Goal: Transaction & Acquisition: Purchase product/service

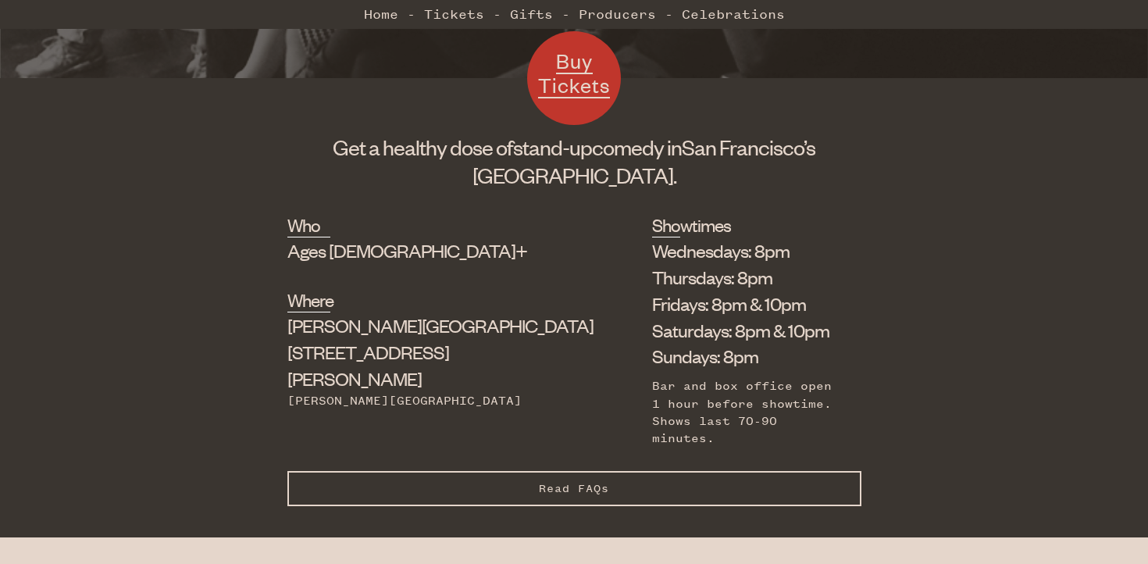
scroll to position [365, 0]
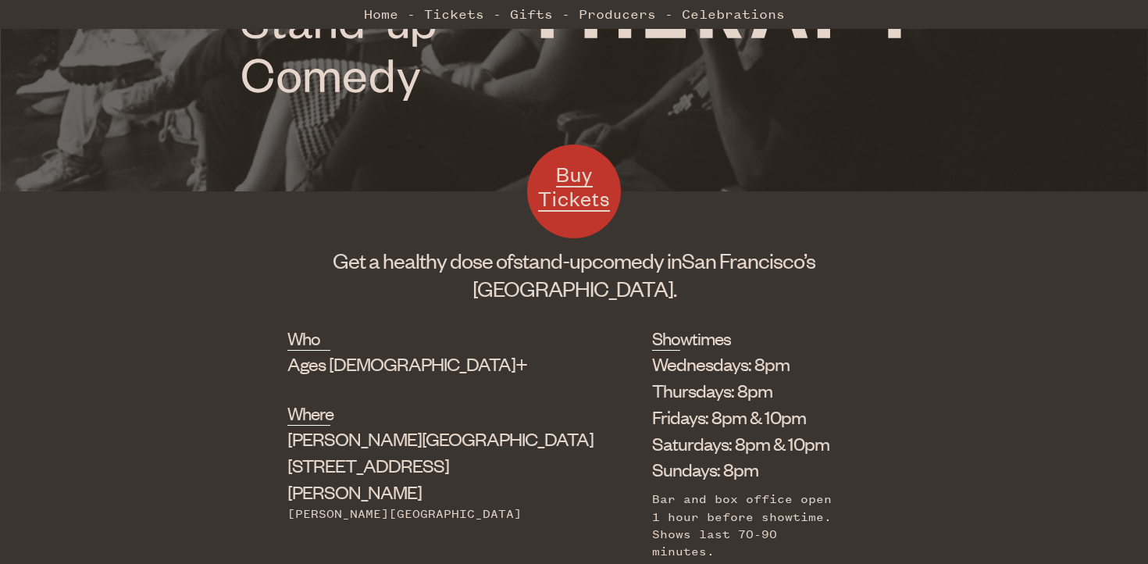
click at [652, 437] on li "Saturdays: 8pm & 10pm" at bounding box center [745, 443] width 186 height 27
click at [692, 451] on li "Saturdays: 8pm & 10pm" at bounding box center [745, 443] width 186 height 27
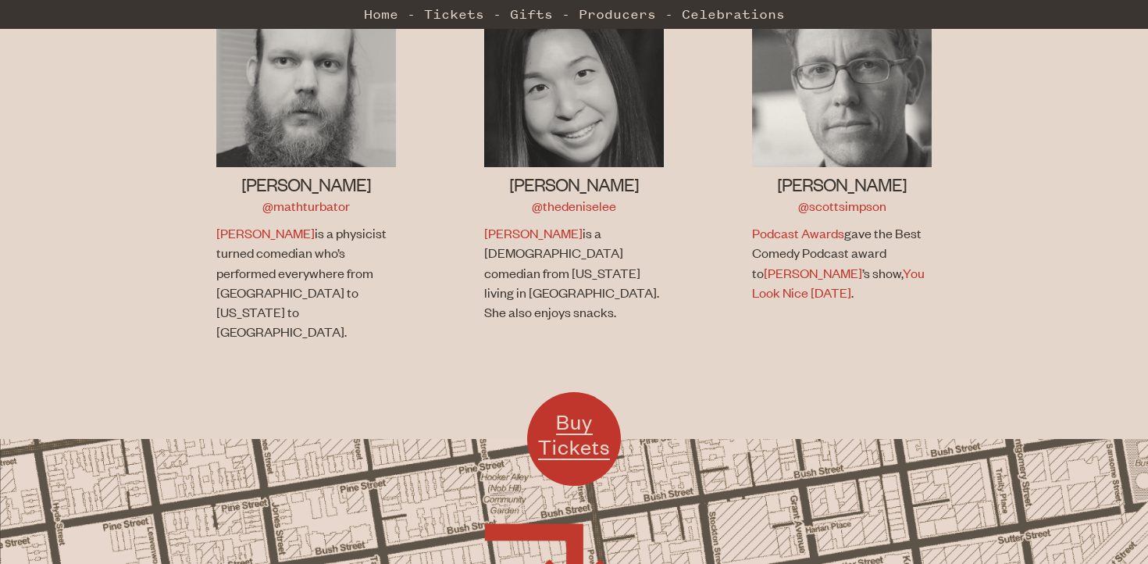
scroll to position [1134, 0]
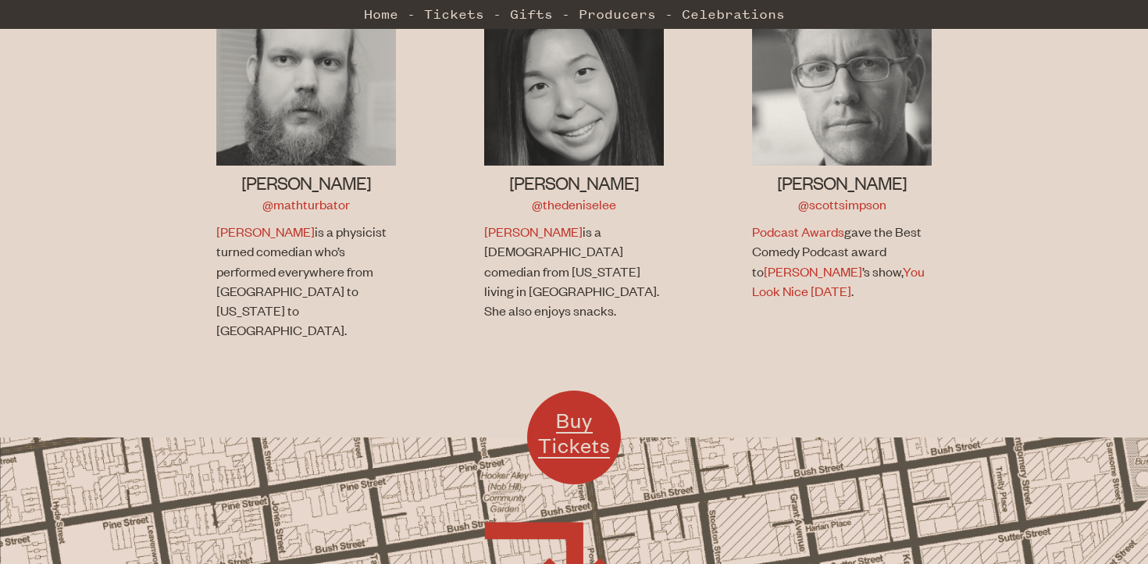
click at [330, 246] on p "[PERSON_NAME] is a physicist turned comedian who’s performed everywhere from [G…" at bounding box center [304, 281] width 176 height 118
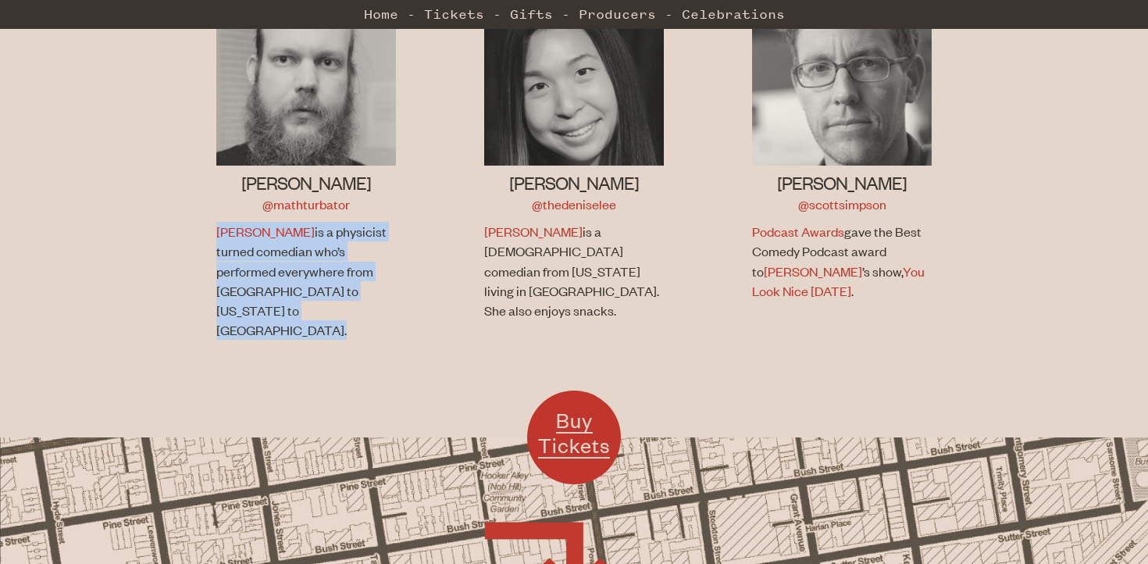
click at [366, 253] on p "[PERSON_NAME] is a physicist turned comedian who’s performed everywhere from [G…" at bounding box center [304, 281] width 176 height 118
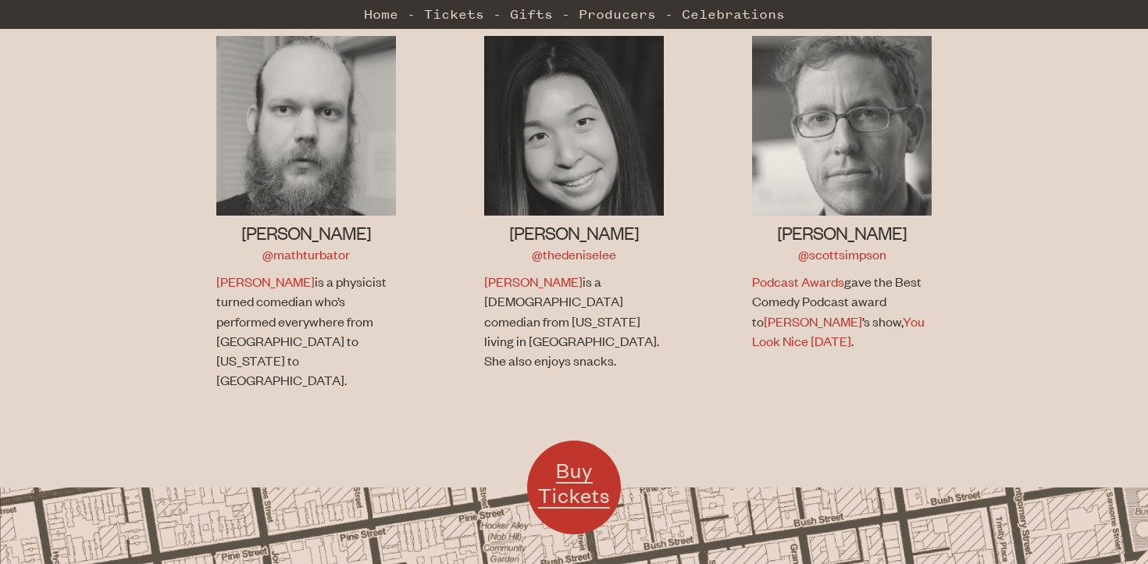
scroll to position [1048, 0]
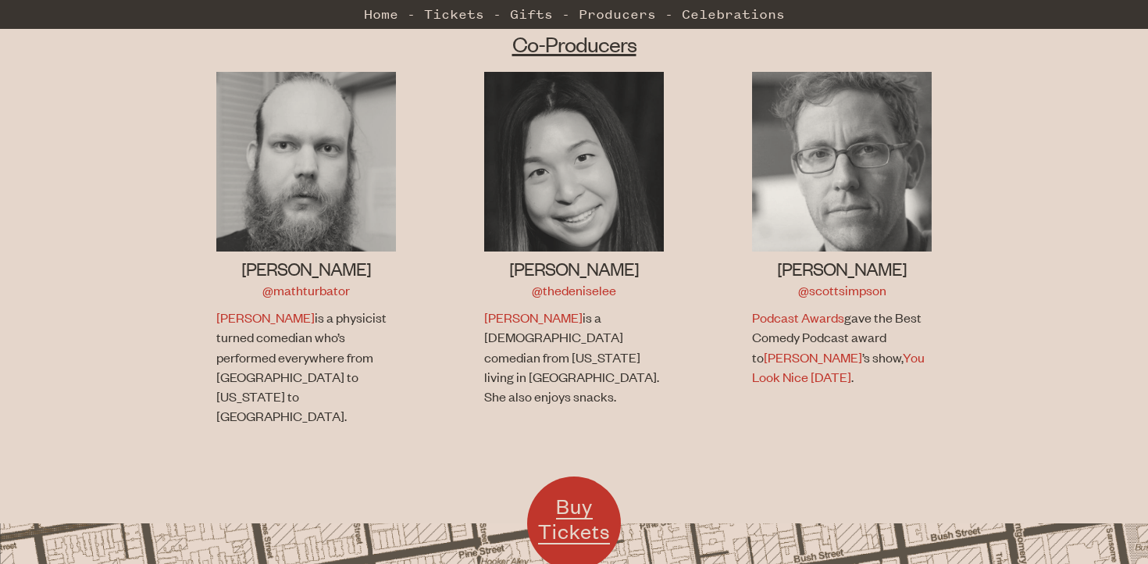
click at [342, 313] on p "[PERSON_NAME] is a physicist turned comedian who’s performed everywhere from [G…" at bounding box center [304, 367] width 176 height 118
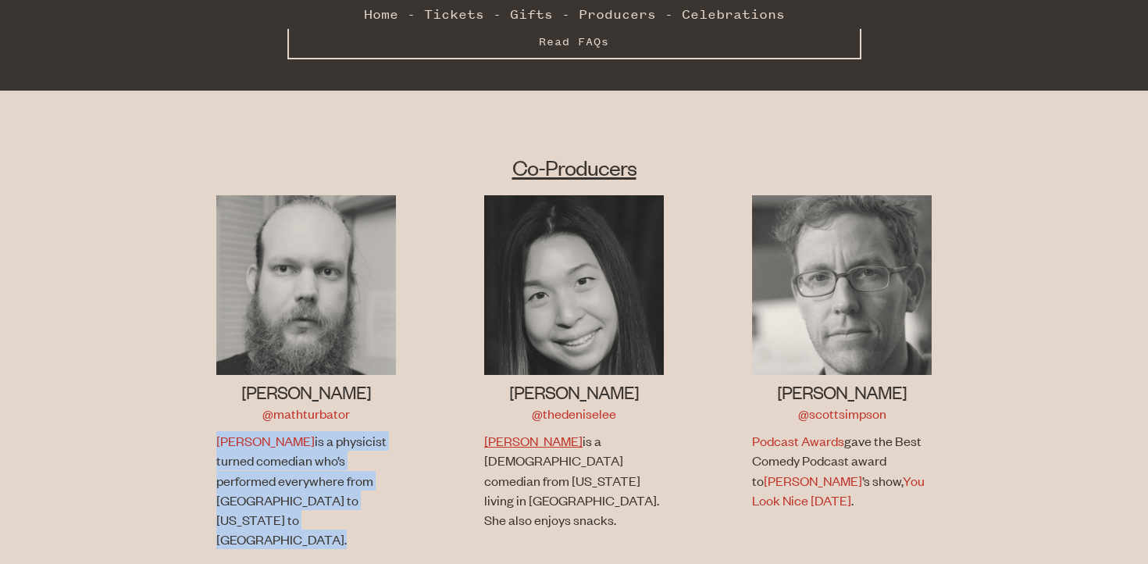
scroll to position [920, 0]
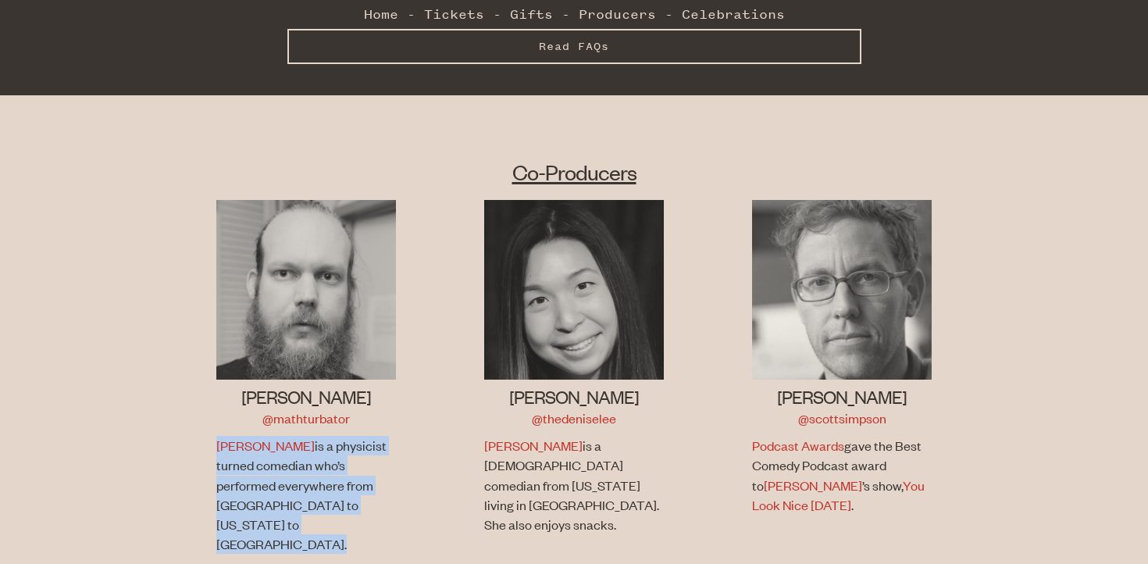
click at [563, 442] on p "[PERSON_NAME] is a [DEMOGRAPHIC_DATA] comedian from [US_STATE] living in [GEOGR…" at bounding box center [572, 485] width 176 height 98
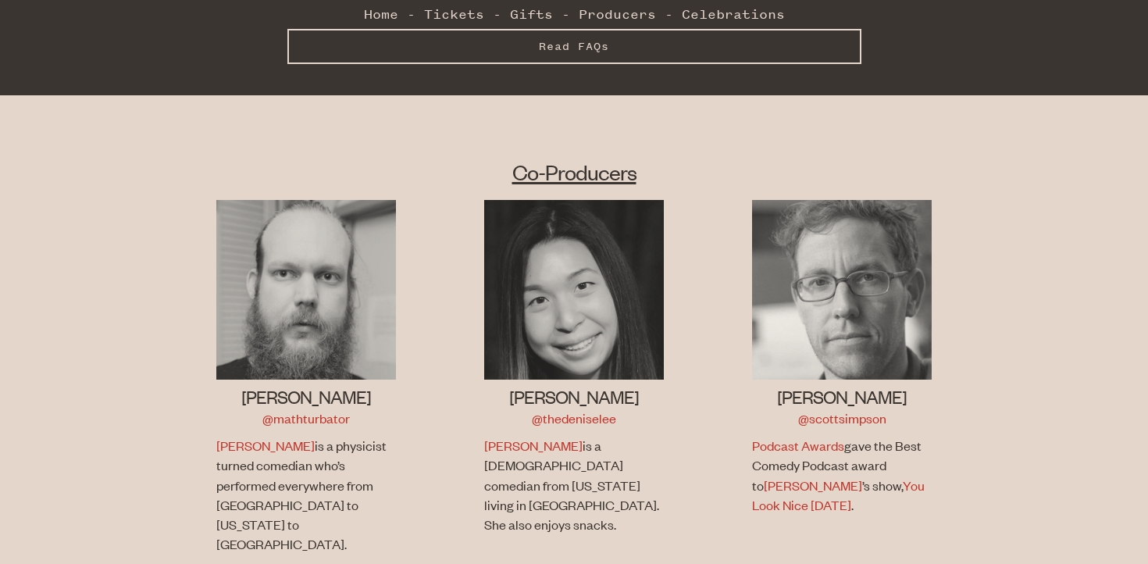
click at [563, 442] on p "[PERSON_NAME] is a [DEMOGRAPHIC_DATA] comedian from [US_STATE] living in [GEOGR…" at bounding box center [572, 485] width 176 height 98
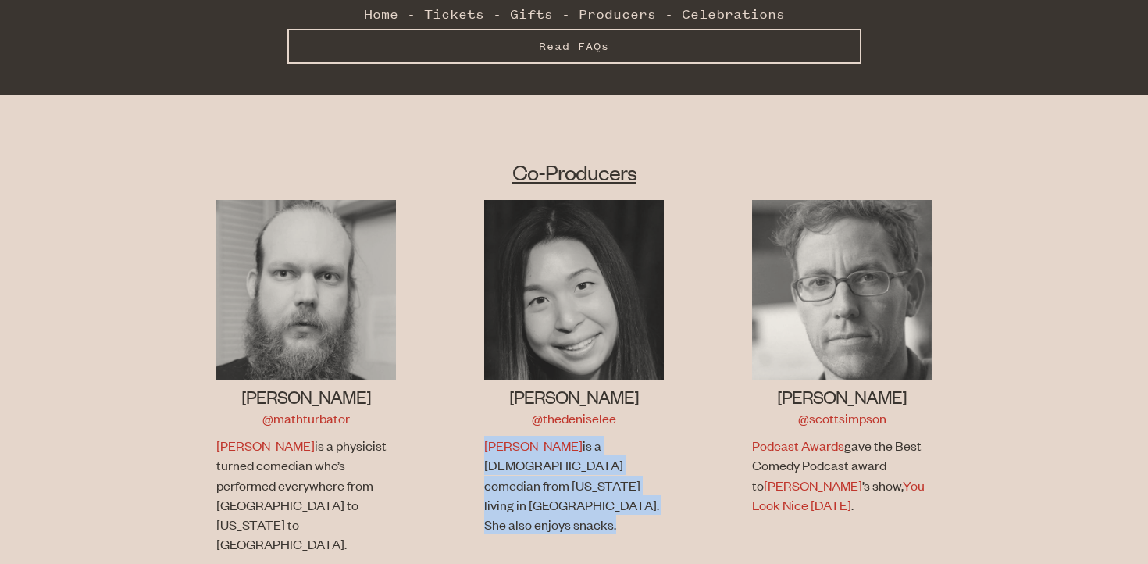
click at [631, 452] on p "[PERSON_NAME] is a [DEMOGRAPHIC_DATA] comedian from [US_STATE] living in [GEOGR…" at bounding box center [572, 485] width 176 height 98
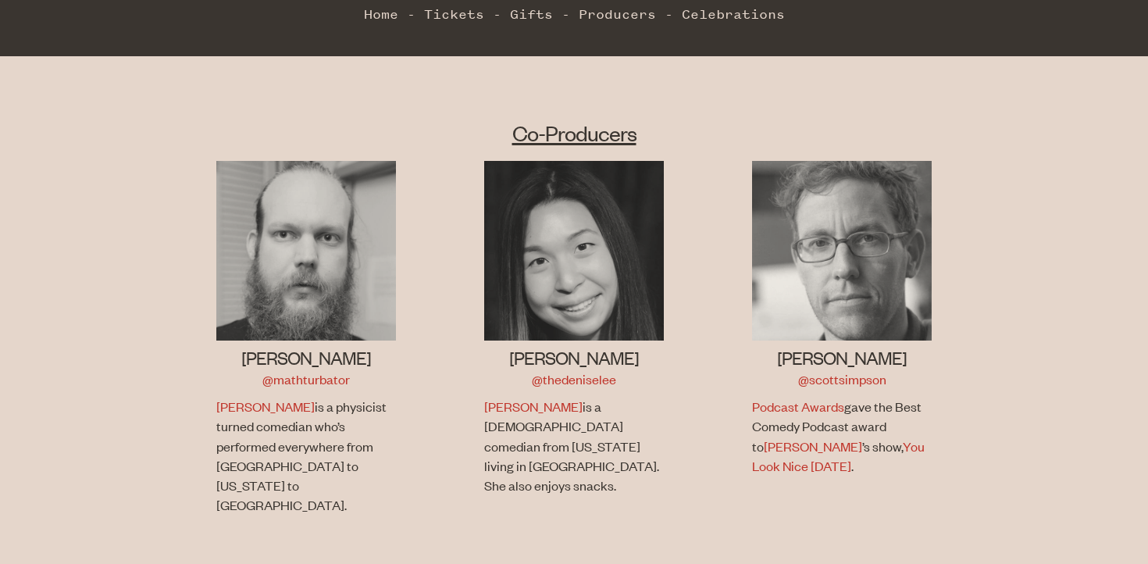
click at [580, 421] on p "[PERSON_NAME] is a [DEMOGRAPHIC_DATA] comedian from [US_STATE] living in [GEOGR…" at bounding box center [572, 446] width 176 height 98
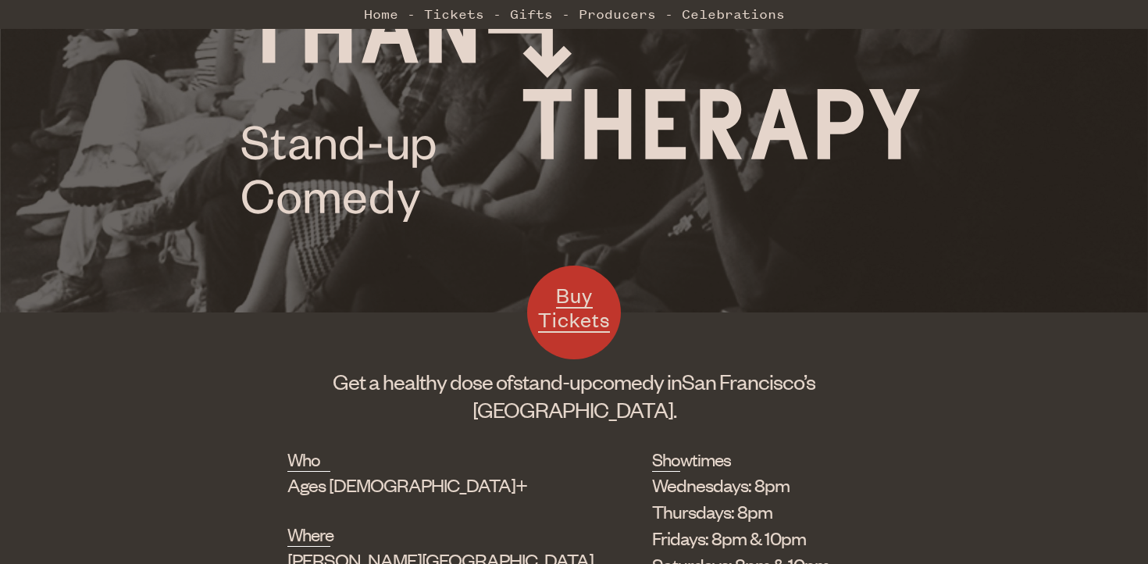
scroll to position [0, 0]
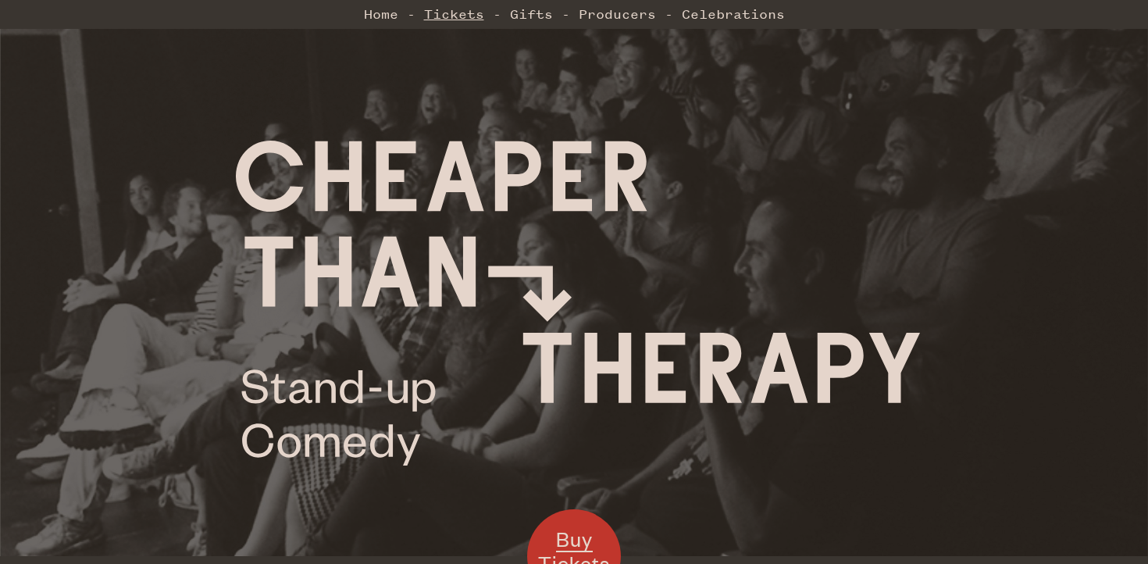
click at [453, 15] on link "Tickets" at bounding box center [454, 13] width 60 height 31
